Goal: Communication & Community: Answer question/provide support

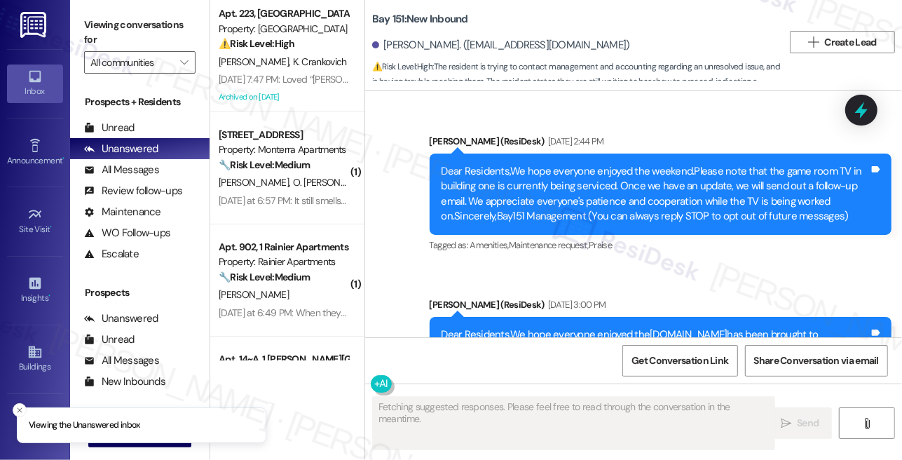
scroll to position [36574, 0]
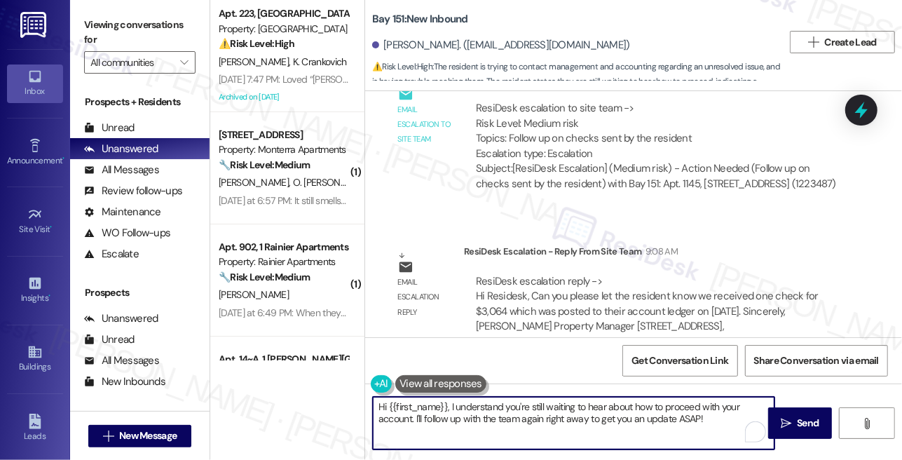
drag, startPoint x: 708, startPoint y: 420, endPoint x: 448, endPoint y: 405, distance: 259.6
click at [448, 405] on textarea "Hi {{first_name}}, I understand you're still waiting to hear about how to proce…" at bounding box center [573, 423] width 401 height 53
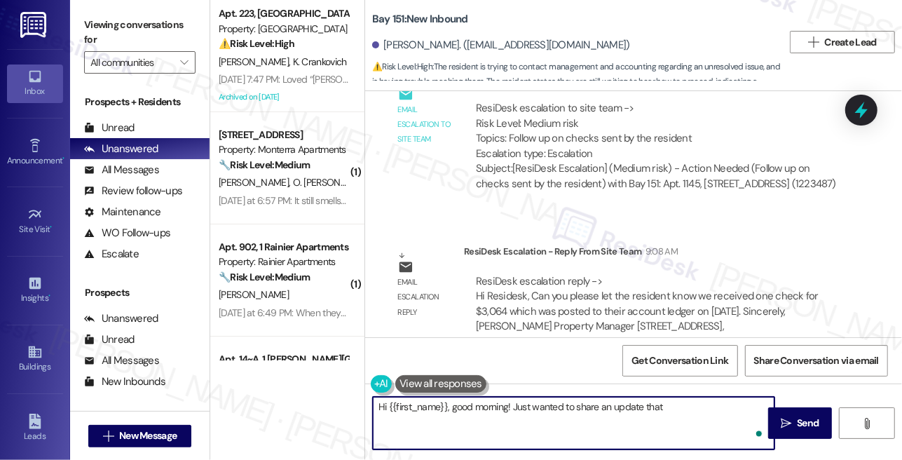
paste textarea "we received one check for $3,064 which was posted to their account ledger on [D…"
click at [399, 418] on textarea "Hi {{first_name}}, good morning! Just wanted to share an update that we receive…" at bounding box center [573, 423] width 401 height 53
click at [523, 415] on textarea "Hi {{first_name}}, good morning! Just wanted to share an update that we receive…" at bounding box center [573, 423] width 401 height 53
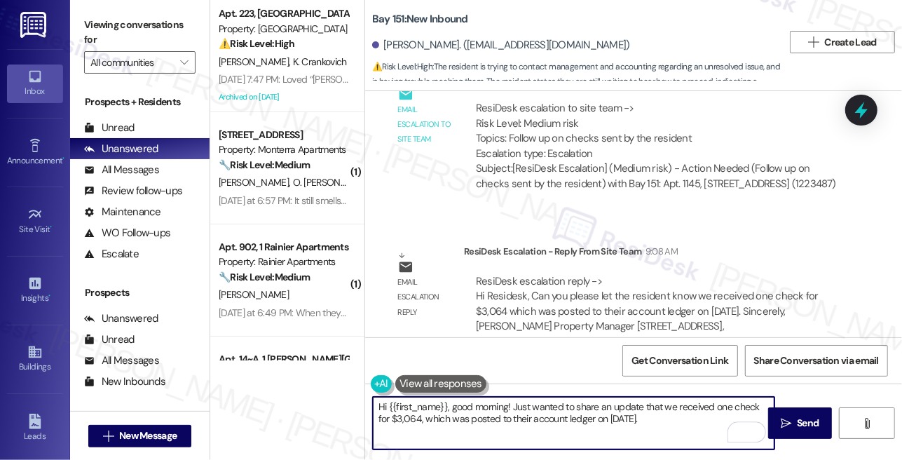
click at [523, 415] on textarea "Hi {{first_name}}, good morning! Just wanted to share an update that we receive…" at bounding box center [573, 423] width 401 height 53
click at [680, 422] on textarea "Hi {{first_name}}, good morning! Just wanted to share an update that we receive…" at bounding box center [573, 423] width 401 height 53
click at [506, 423] on textarea "Hi {{first_name}}, good morning! Just wanted to share an update that we receive…" at bounding box center [573, 423] width 401 height 53
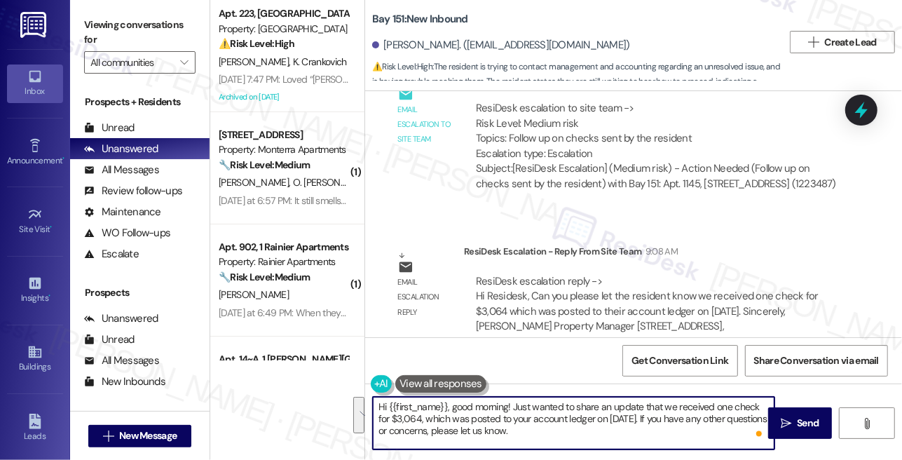
click at [513, 427] on textarea "Hi {{first_name}}, good morning! Just wanted to share an update that we receive…" at bounding box center [573, 423] width 401 height 53
click at [578, 428] on textarea "Hi {{first_name}}, good morning! Just wanted to share an update that we receive…" at bounding box center [573, 423] width 401 height 53
click at [652, 428] on textarea "Hi {{first_name}}, good morning! Just wanted to share an update that we receive…" at bounding box center [573, 423] width 401 height 53
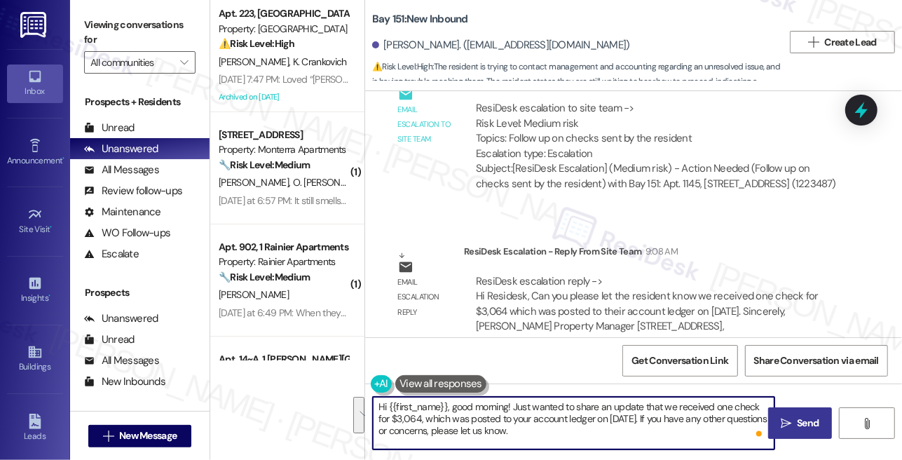
type textarea "Hi {{first_name}}, good morning! Just wanted to share an update that we receive…"
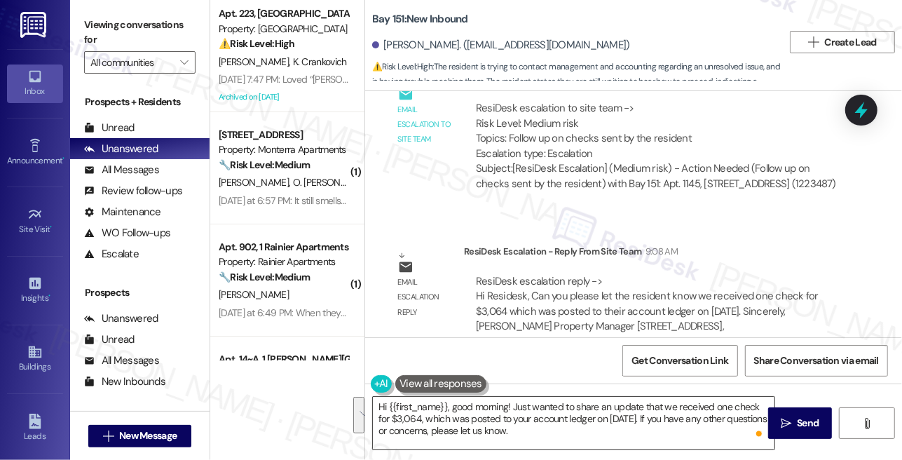
click at [638, 415] on textarea "Hi {{first_name}}, good morning! Just wanted to share an update that we receive…" at bounding box center [573, 423] width 401 height 53
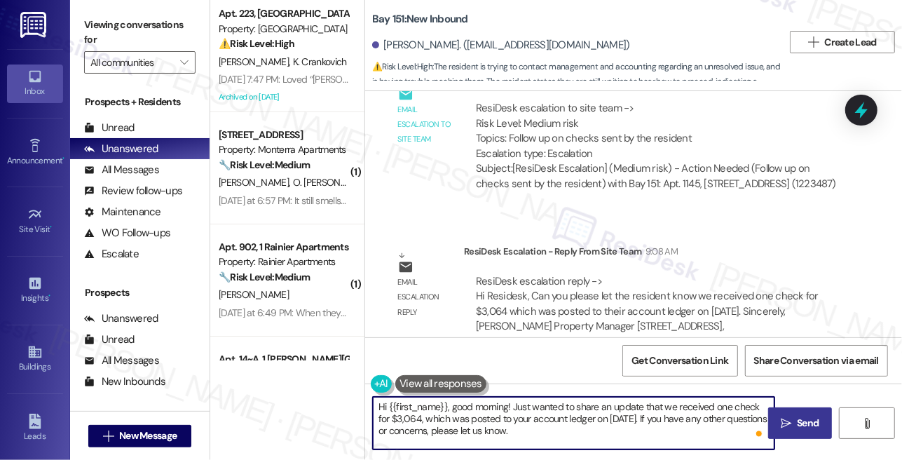
click at [781, 422] on icon "" at bounding box center [785, 423] width 11 height 11
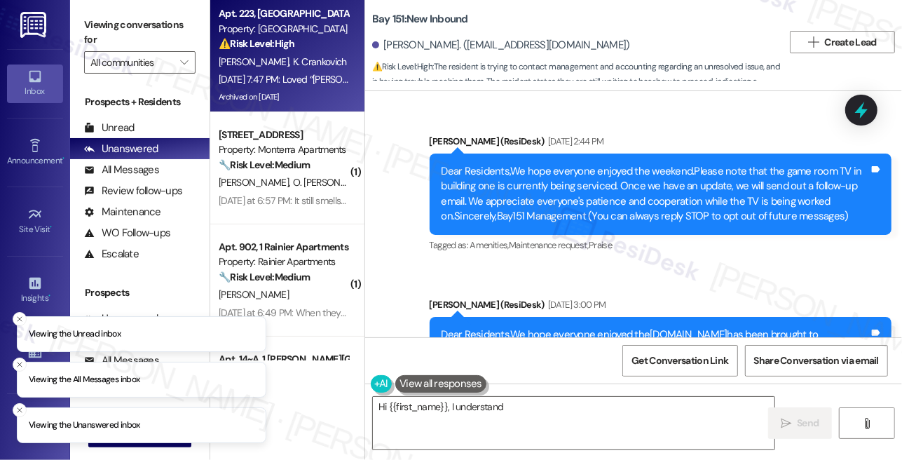
scroll to position [36722, 0]
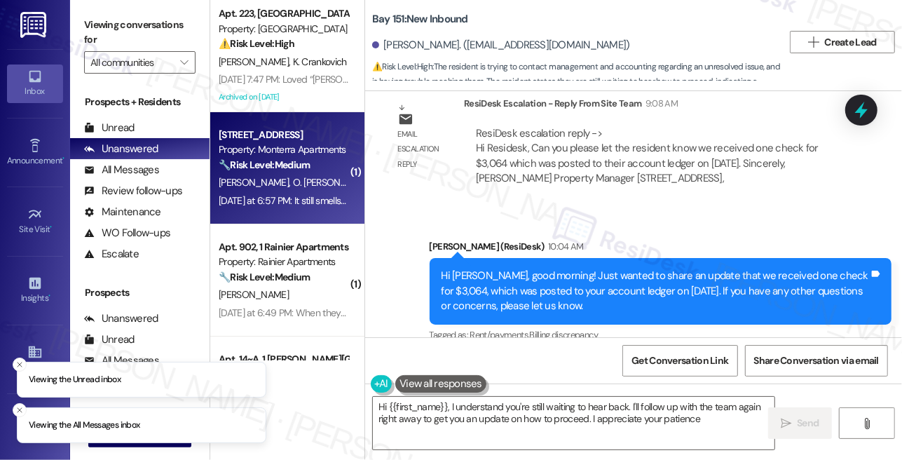
type textarea "Hi {{first_name}}, I understand you're still waiting to hear back. I'll follow …"
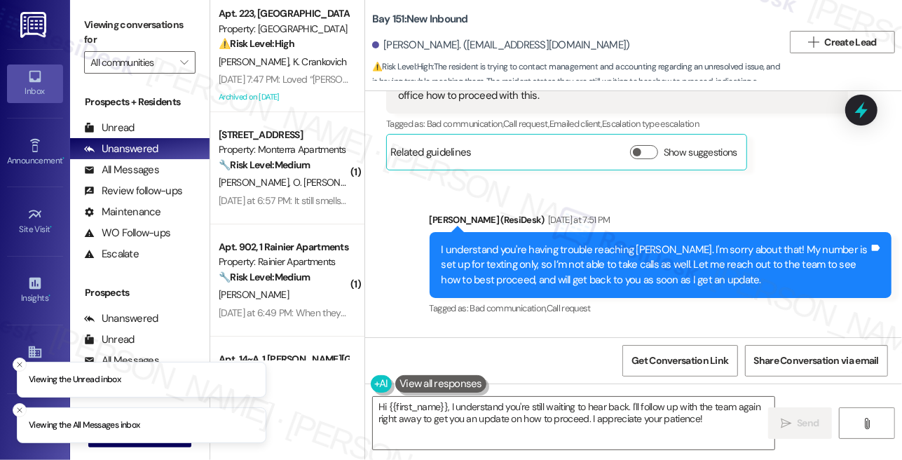
scroll to position [36276, 0]
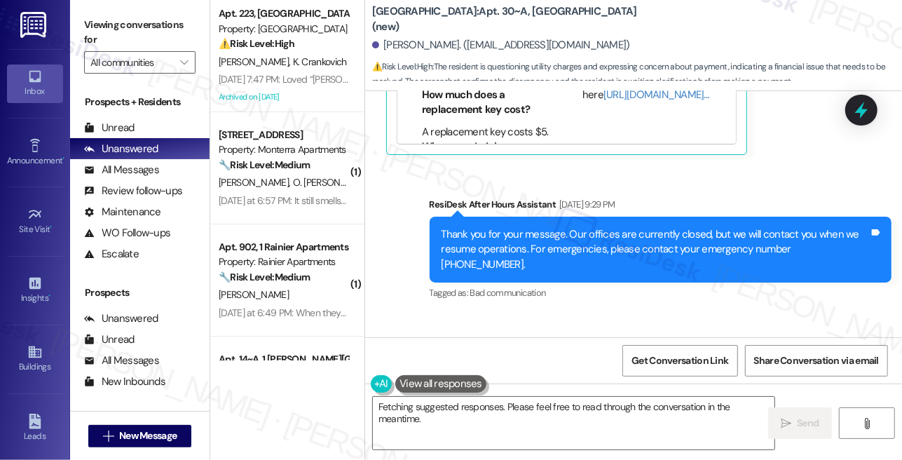
scroll to position [7915, 0]
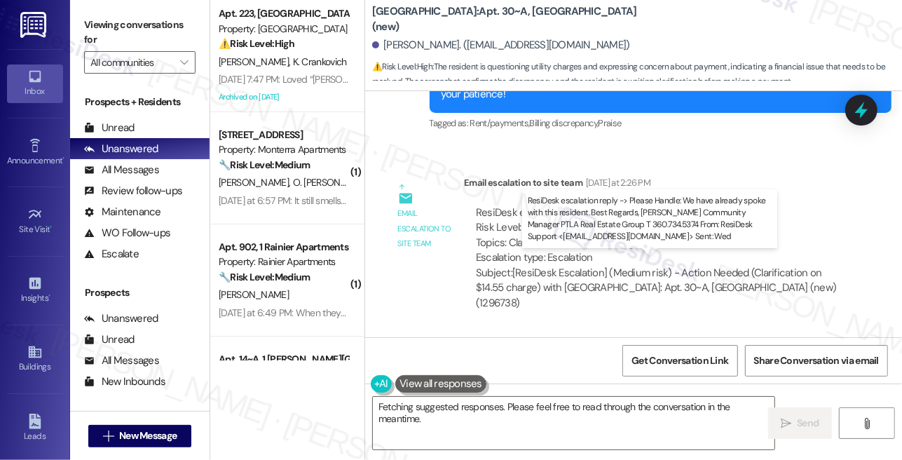
click at [539, 393] on div "ResiDesk escalation reply -> Please Handle: We have already spoke with this res…" at bounding box center [649, 422] width 347 height 59
click at [588, 393] on div "ResiDesk escalation reply -> Please Handle: We have already spoke with this res…" at bounding box center [649, 422] width 347 height 59
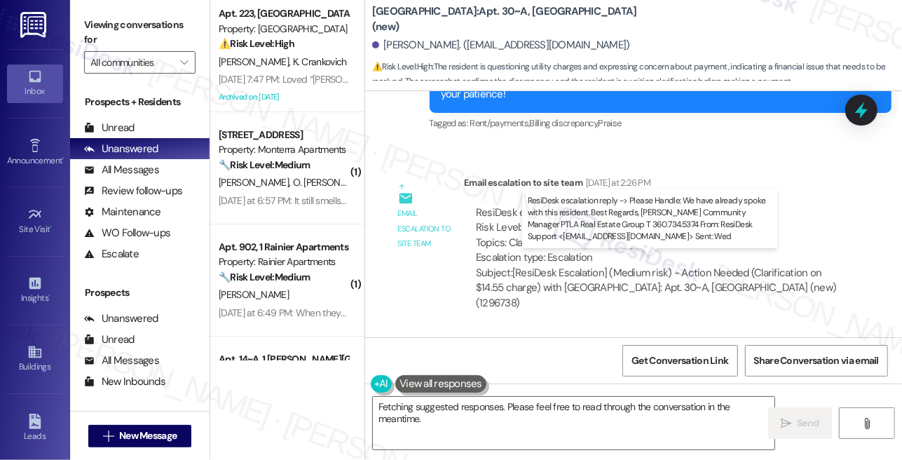
click at [588, 393] on div "ResiDesk escalation reply -> Please Handle: We have already spoke with this res…" at bounding box center [649, 422] width 347 height 59
click at [577, 393] on div "ResiDesk escalation reply -> Please Handle: We have already spoke with this res…" at bounding box center [649, 422] width 347 height 59
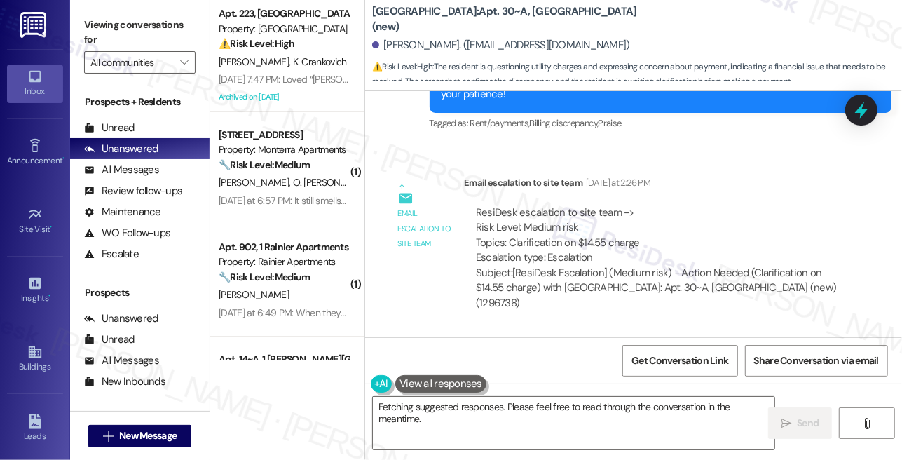
click at [609, 393] on div "ResiDesk escalation reply -> Please Handle: We have already spoke with this res…" at bounding box center [649, 422] width 347 height 59
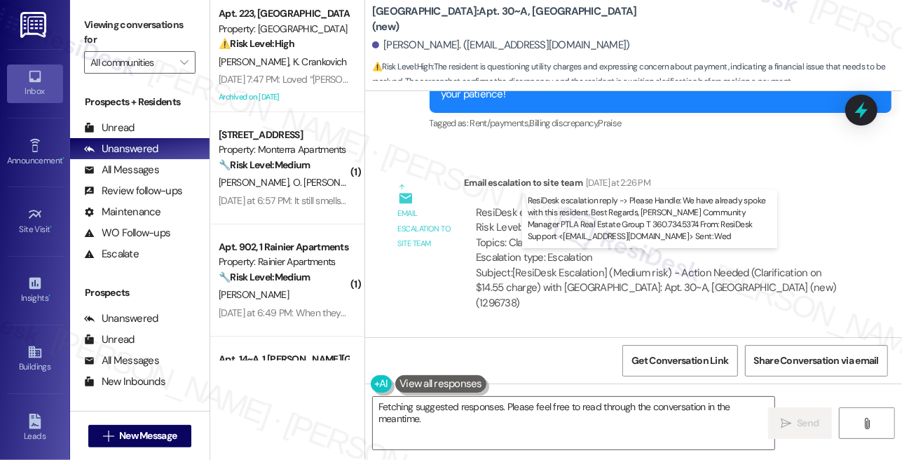
click at [609, 393] on div "ResiDesk escalation reply -> Please Handle: We have already spoke with this res…" at bounding box center [649, 422] width 347 height 59
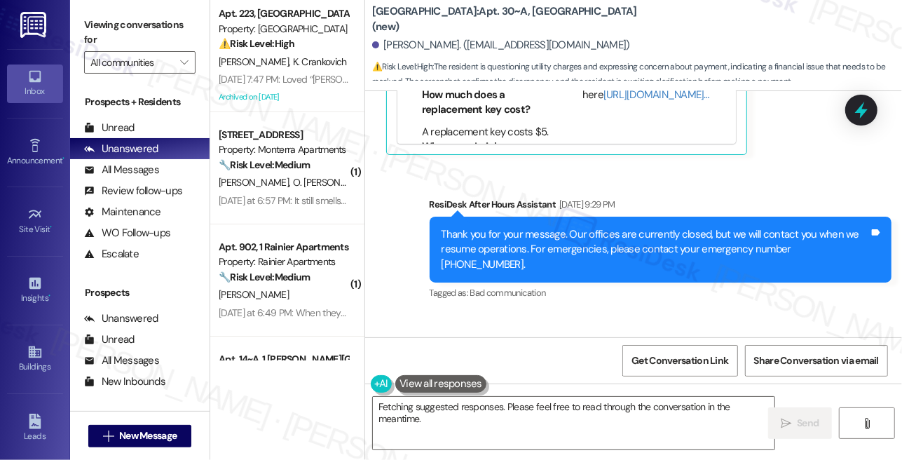
click at [542, 375] on div "Hi Krista, thanks for the screenshot. I see you want to confirm what the $14.55…" at bounding box center [654, 397] width 427 height 45
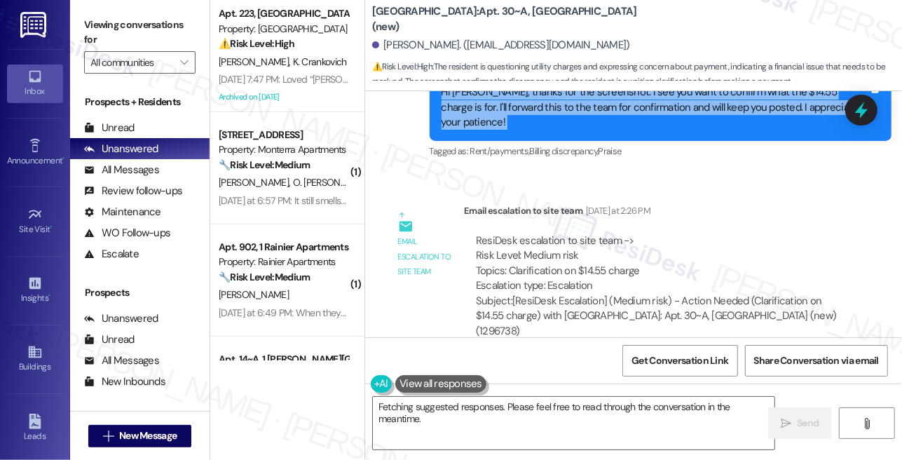
scroll to position [7915, 0]
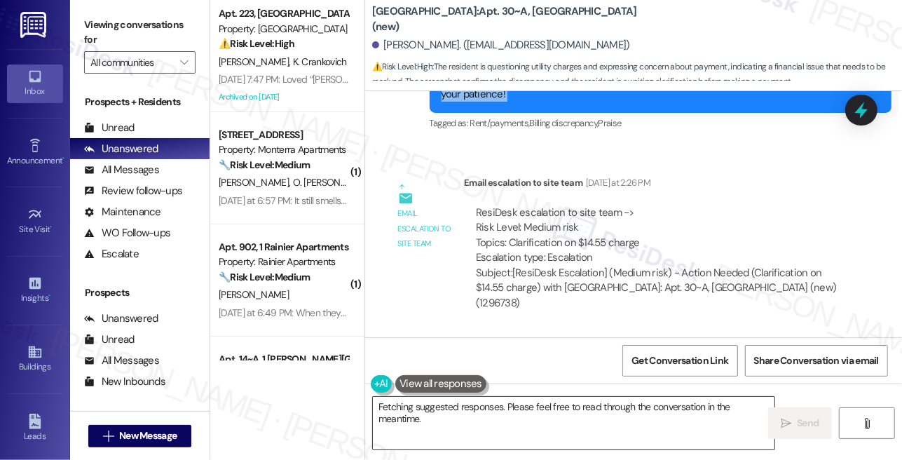
click at [457, 403] on textarea "Hi {{first_name}}, I understand you're inquiring about the $14.55 utility charg…" at bounding box center [573, 423] width 401 height 53
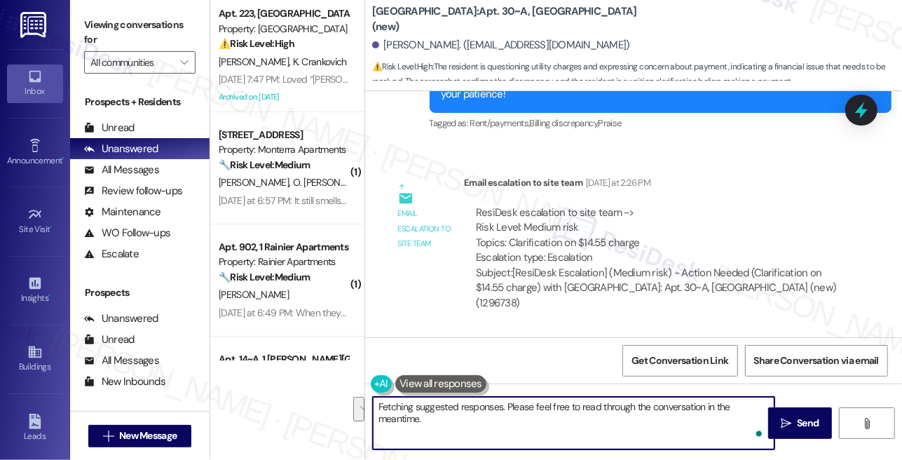
drag, startPoint x: 753, startPoint y: 418, endPoint x: 450, endPoint y: 404, distance: 303.6
click at [450, 404] on textarea "Hi {{first_name}}, I understand you're inquiring about the $14.55 utility charg…" at bounding box center [573, 423] width 401 height 53
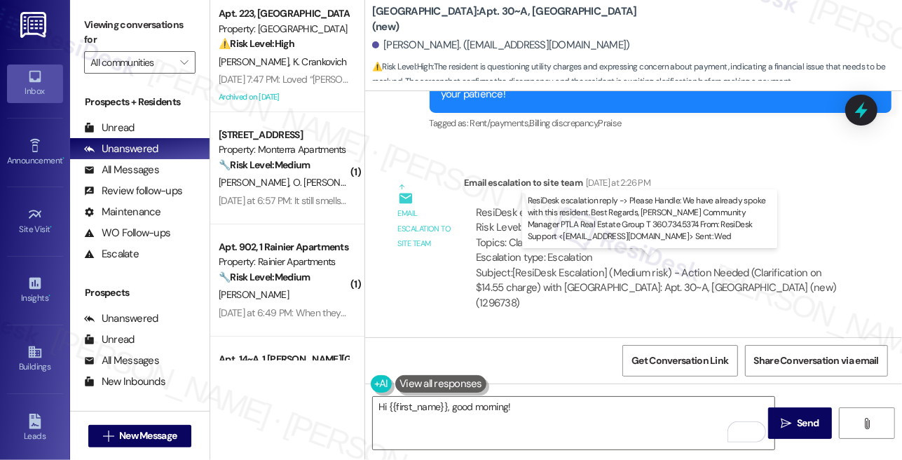
drag, startPoint x: 560, startPoint y: 277, endPoint x: 666, endPoint y: 296, distance: 106.8
click at [666, 393] on div "ResiDesk escalation reply -> Please Handle: We have already spoke with this res…" at bounding box center [649, 422] width 347 height 59
click at [685, 393] on div "ResiDesk escalation reply -> Please Handle: We have already spoke with this res…" at bounding box center [649, 422] width 347 height 59
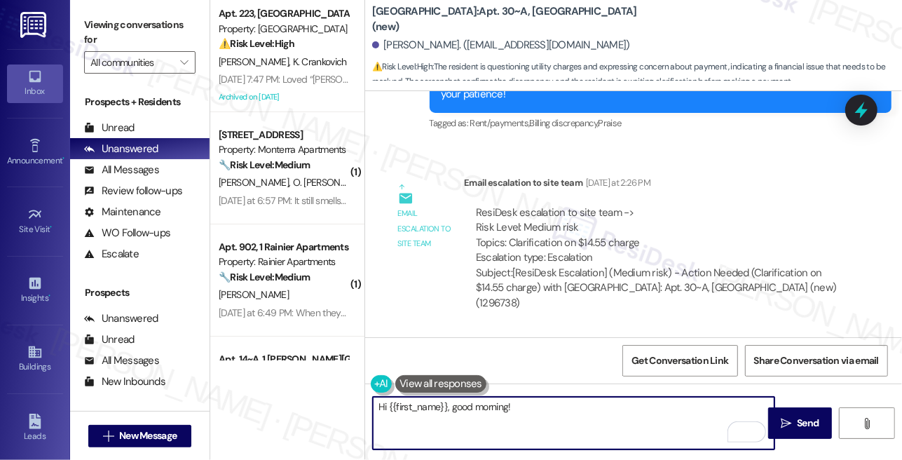
click at [538, 404] on textarea "Hi {{first_name}}, good morning!" at bounding box center [573, 423] width 401 height 53
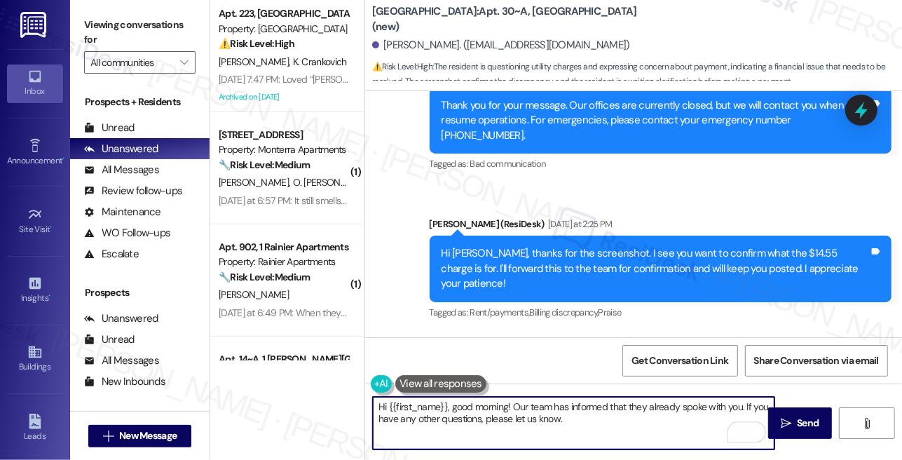
scroll to position [7725, 0]
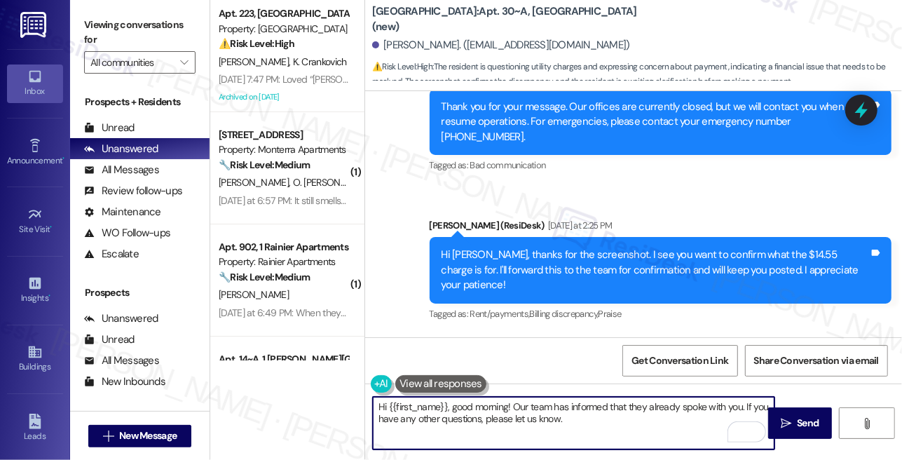
click at [527, 411] on textarea "Hi {{first_name}}, good morning! Our team has informed that they already spoke …" at bounding box center [573, 423] width 401 height 53
click at [602, 414] on textarea "Hi {{first_name}}, good morning! Our team has informed that they already spoke …" at bounding box center [573, 423] width 401 height 53
drag, startPoint x: 593, startPoint y: 419, endPoint x: 425, endPoint y: 396, distance: 169.7
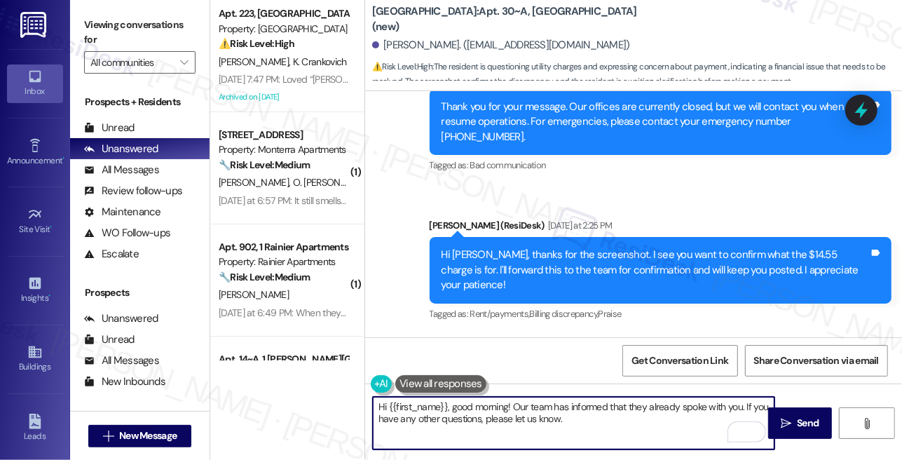
click at [425, 397] on textarea "Hi {{first_name}}, good morning! Our team has informed that they already spoke …" at bounding box center [573, 423] width 401 height 53
click at [504, 415] on textarea "Hi {{first_name}}, good morning! Our team has informed that they already spoke …" at bounding box center [573, 423] width 401 height 53
click at [590, 415] on textarea "Hi {{first_name}}, good morning! Our team has informed that they already spoke …" at bounding box center [573, 423] width 401 height 53
click at [602, 423] on textarea "Hi {{first_name}}, good morning! Our team has informed that they already spoke …" at bounding box center [573, 423] width 401 height 53
click at [640, 409] on textarea "Hi {{first_name}}, good morning! Our team has informed that they already spoke …" at bounding box center [573, 423] width 401 height 53
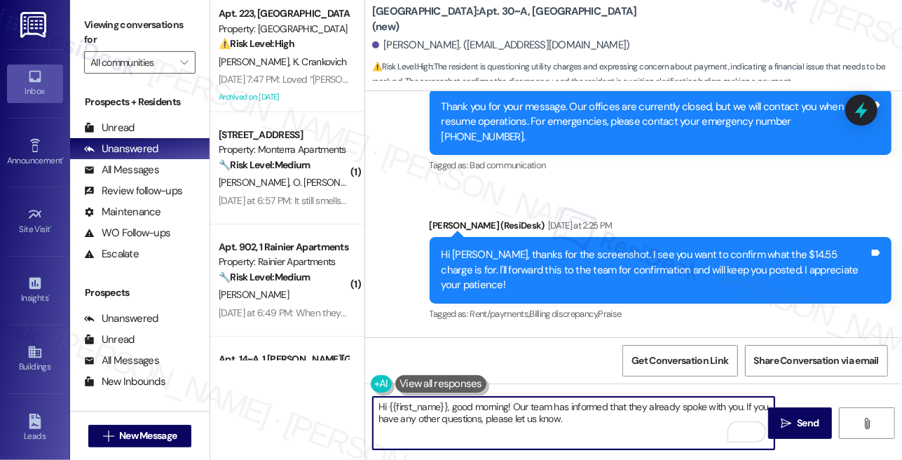
click at [640, 409] on textarea "Hi {{first_name}}, good morning! Our team has informed that they already spoke …" at bounding box center [573, 423] width 401 height 53
click at [628, 416] on textarea "Hi {{first_name}}, good morning! Our team has informed that they already spoke …" at bounding box center [573, 423] width 401 height 53
click at [583, 415] on textarea "Hi {{first_name}}, good morning! Our team has informed that they already spoke …" at bounding box center [573, 423] width 401 height 53
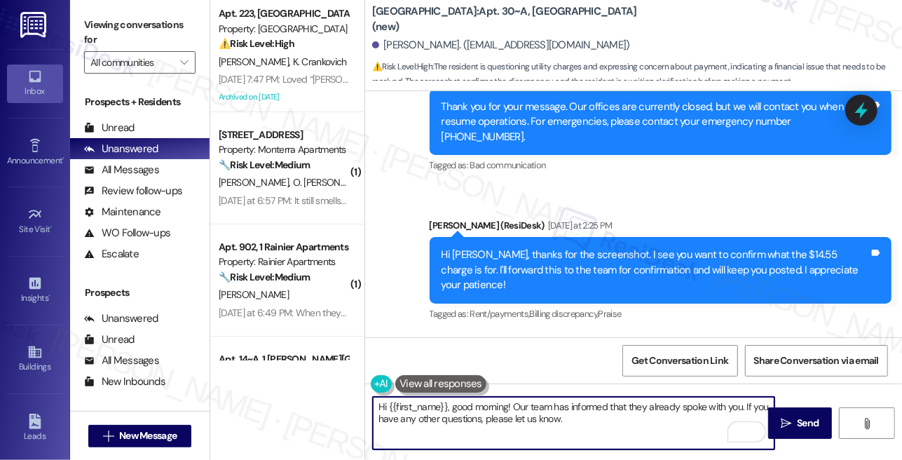
click at [583, 415] on textarea "Hi {{first_name}}, good morning! Our team has informed that they already spoke …" at bounding box center [573, 423] width 401 height 53
click at [588, 416] on textarea "Hi {{first_name}}, good morning! Our team has informed that they already spoke …" at bounding box center [573, 423] width 401 height 53
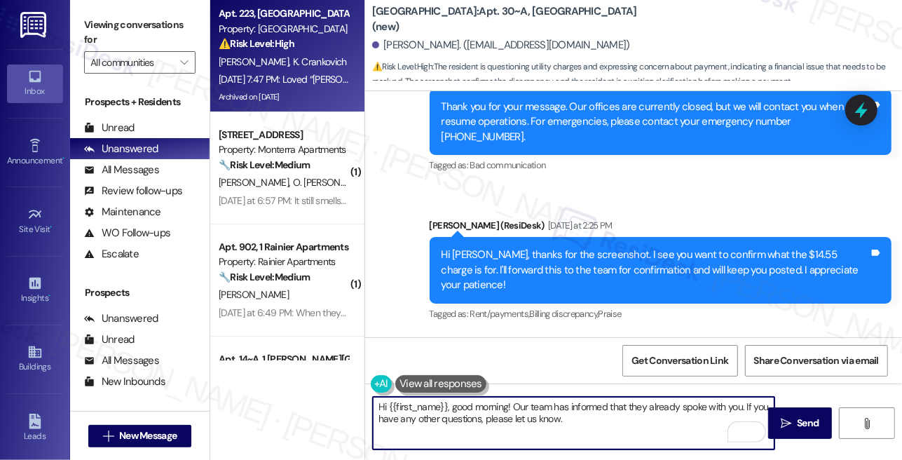
type textarea "Hi {{first_name}}, good morning! Our team has informed that they already spoke …"
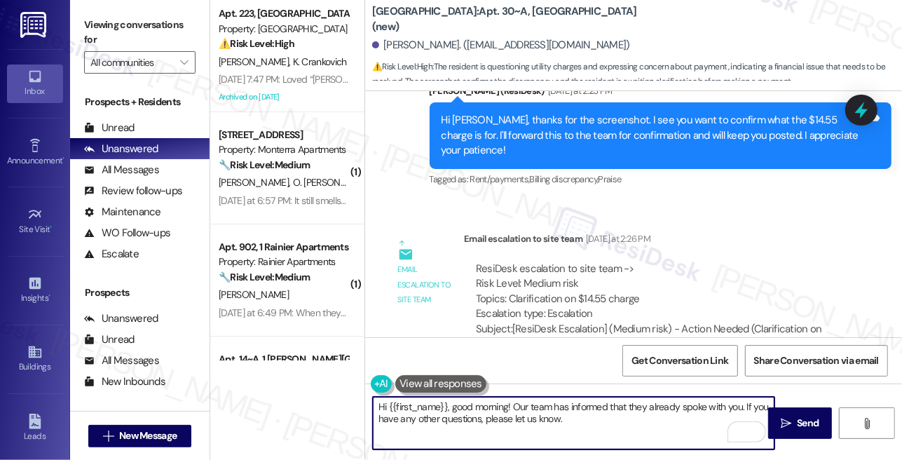
scroll to position [7915, 0]
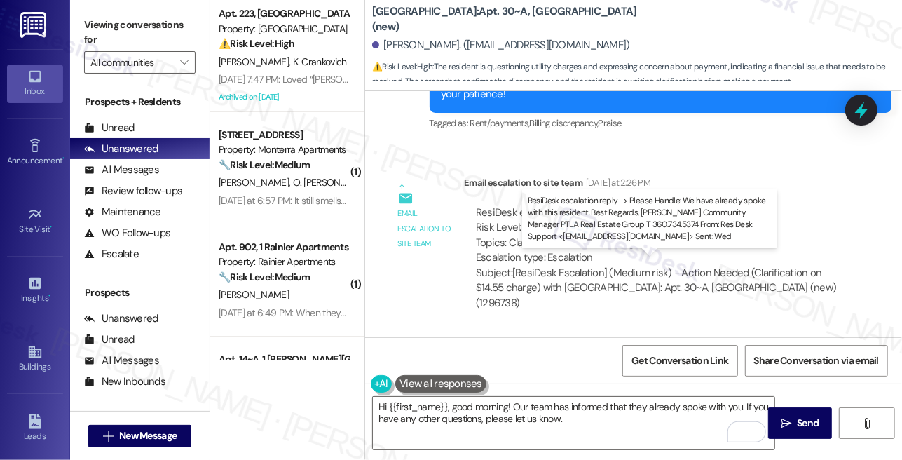
drag, startPoint x: 565, startPoint y: 280, endPoint x: 680, endPoint y: 278, distance: 115.6
click at [680, 393] on div "ResiDesk escalation reply -> Please Handle: We have already spoke with this res…" at bounding box center [649, 422] width 347 height 59
click at [682, 393] on div "ResiDesk escalation reply -> Please Handle: We have already spoke with this res…" at bounding box center [649, 422] width 347 height 59
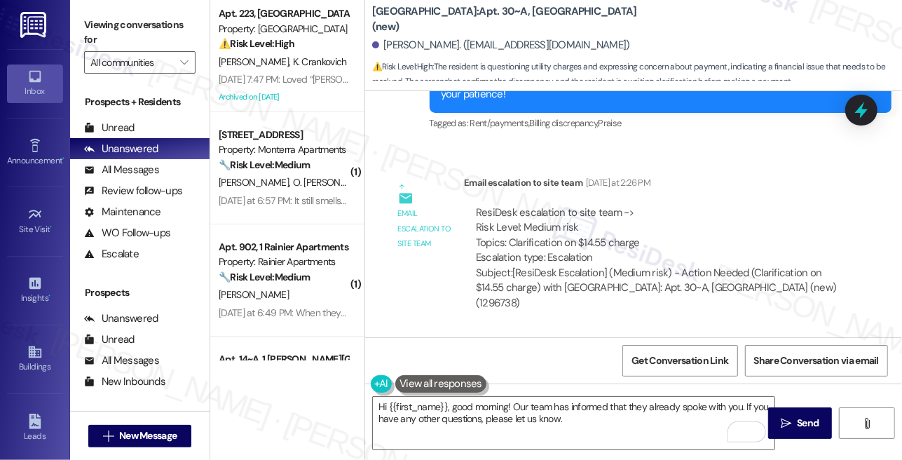
scroll to position [7597, 0]
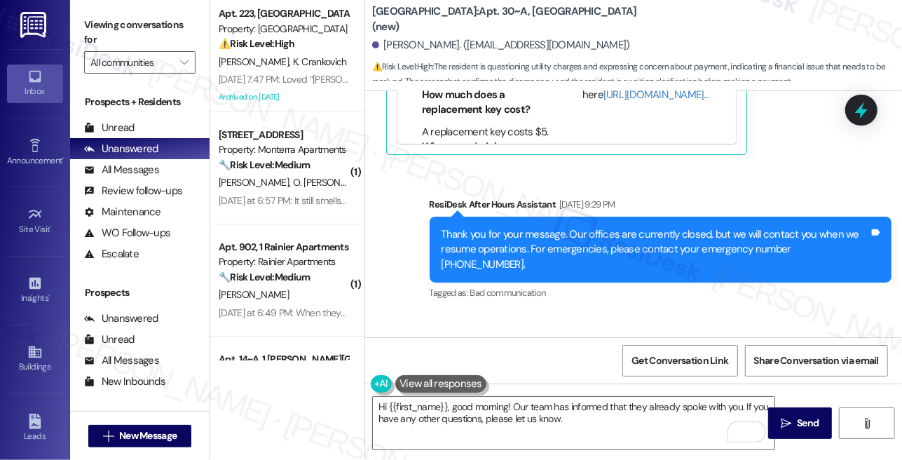
click at [487, 375] on div "Hi Krista, thanks for the screenshot. I see you want to confirm what the $14.55…" at bounding box center [654, 397] width 427 height 45
click at [628, 375] on div "Hi Krista, thanks for the screenshot. I see you want to confirm what the $14.55…" at bounding box center [654, 397] width 427 height 45
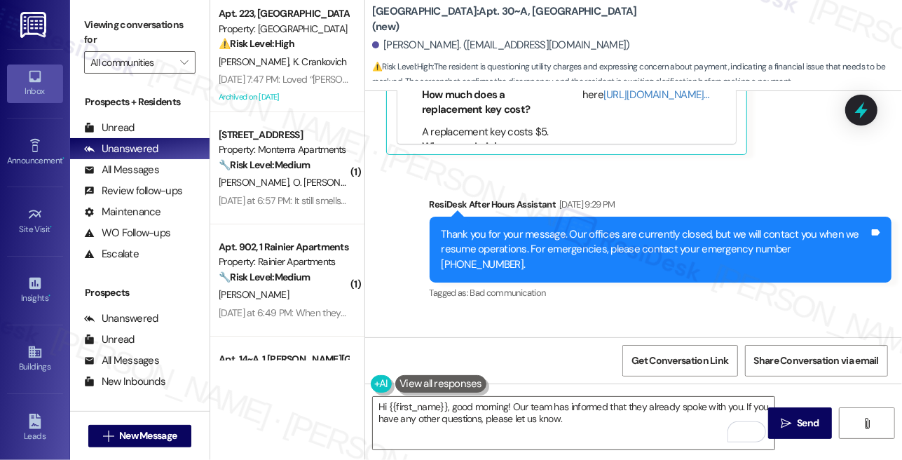
click at [628, 375] on div "Hi Krista, thanks for the screenshot. I see you want to confirm what the $14.55…" at bounding box center [654, 397] width 427 height 45
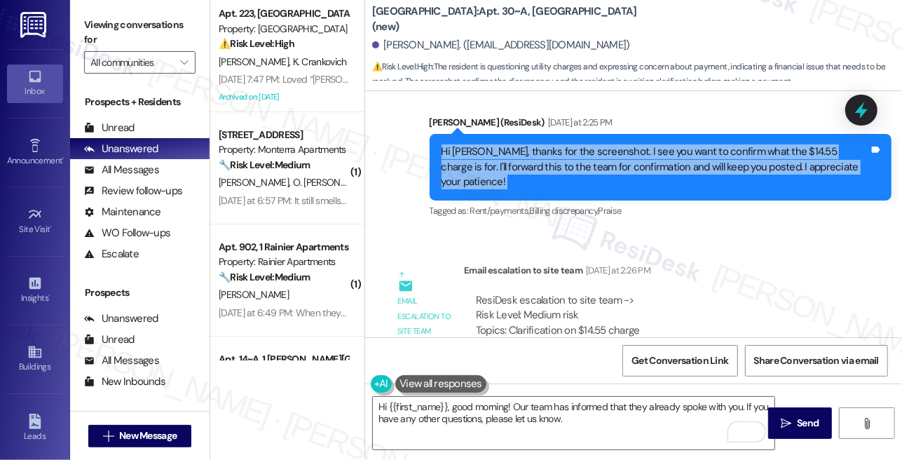
scroll to position [7915, 0]
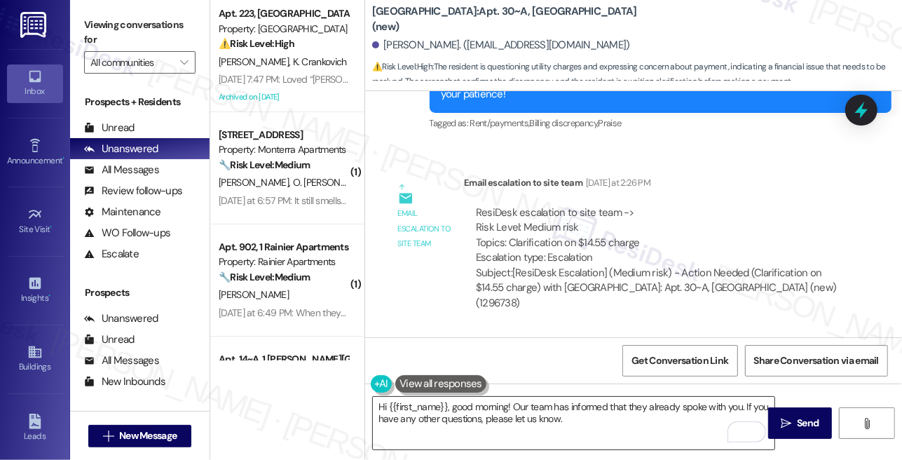
click at [604, 417] on textarea "Hi {{first_name}}, good morning! Our team has informed that they already spoke …" at bounding box center [573, 423] width 401 height 53
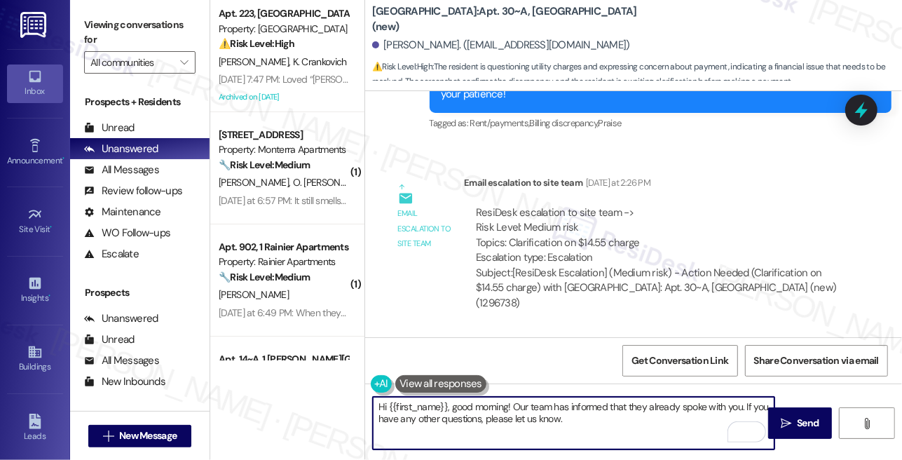
click at [604, 417] on textarea "Hi {{first_name}}, good morning! Our team has informed that they already spoke …" at bounding box center [573, 423] width 401 height 53
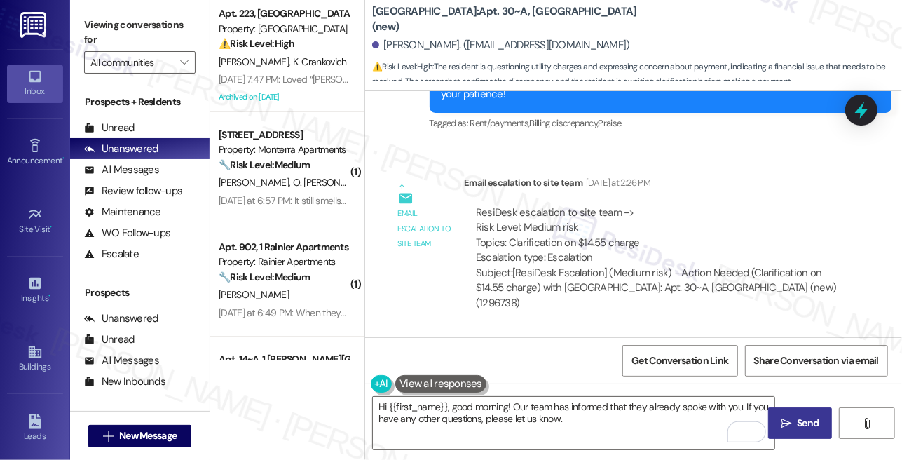
click at [785, 418] on icon "" at bounding box center [785, 423] width 11 height 11
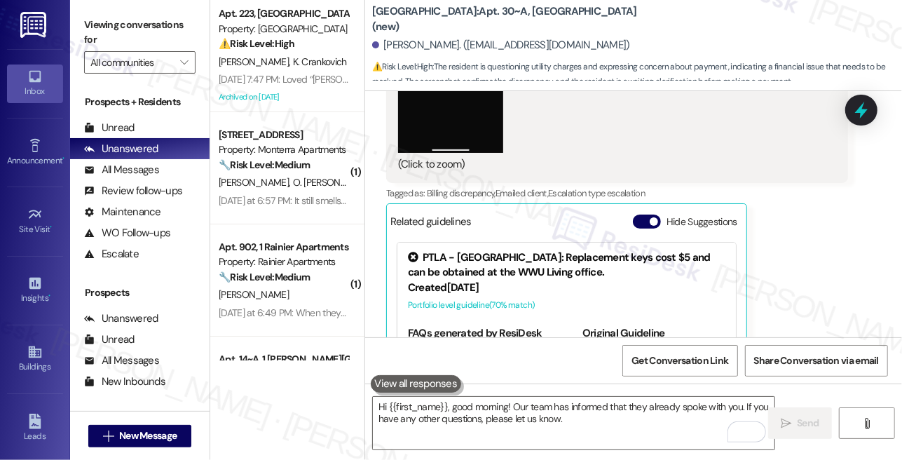
scroll to position [7318, 0]
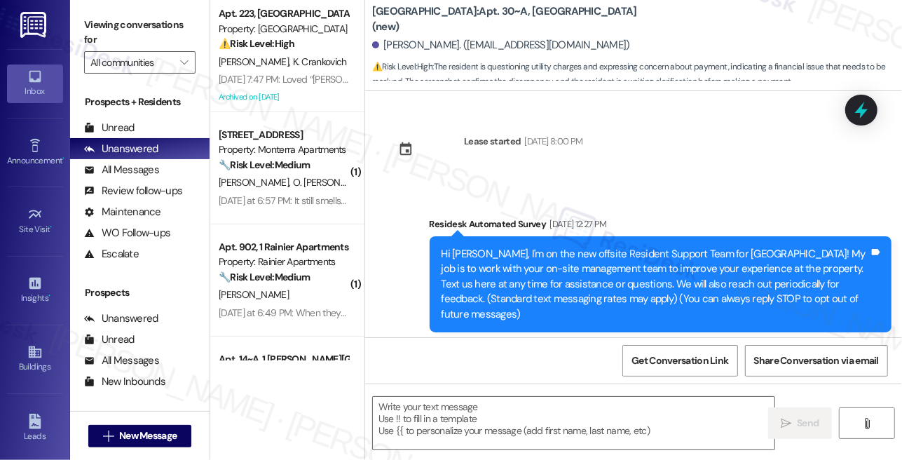
scroll to position [8049, 0]
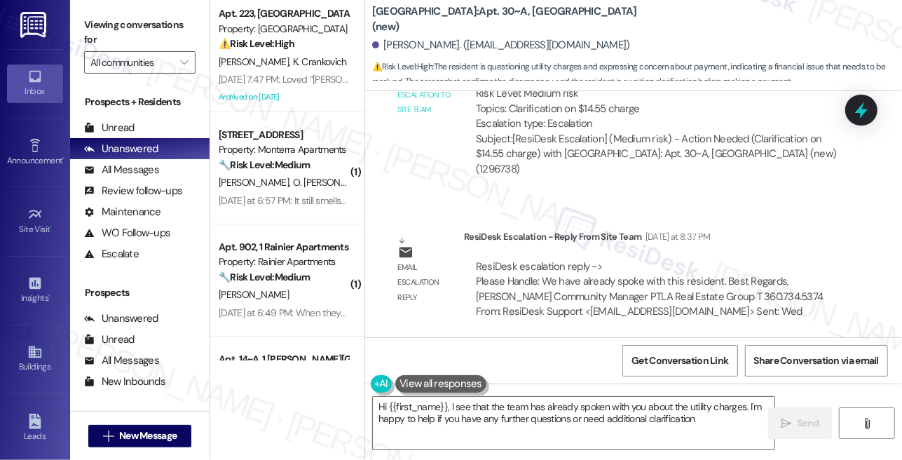
type textarea "Hi {{first_name}}, I see that the team has already spoken with you about the ut…"
click at [631, 392] on div "Hi [PERSON_NAME], good morning! Our team has informed that they already spoke w…" at bounding box center [660, 417] width 462 height 51
click at [631, 392] on div "Hi Krista, good morning! Our team has informed that they already spoke with you…" at bounding box center [660, 417] width 462 height 51
